Goal: Find specific page/section

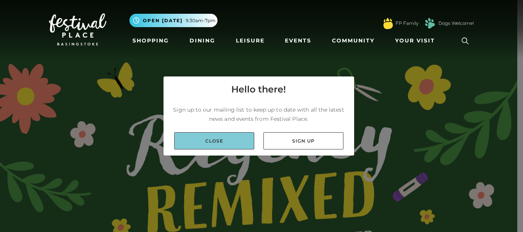
click at [244, 135] on link "Close" at bounding box center [214, 140] width 80 height 17
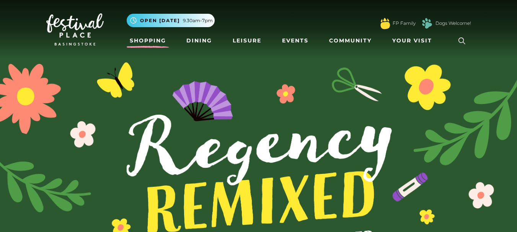
click at [166, 42] on link "Shopping" at bounding box center [148, 41] width 42 height 14
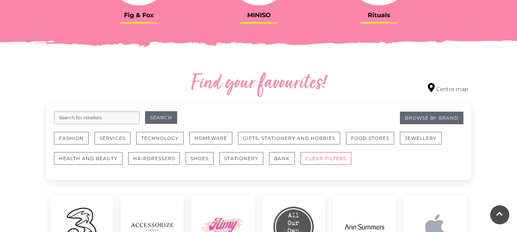
scroll to position [421, 0]
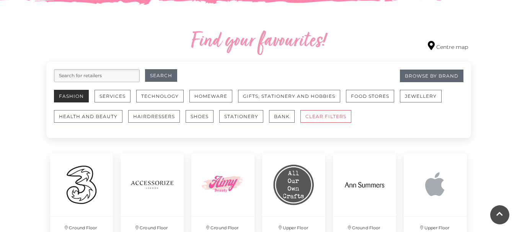
click at [54, 99] on button "Fashion" at bounding box center [71, 96] width 35 height 13
